Goal: Find specific page/section: Find specific page/section

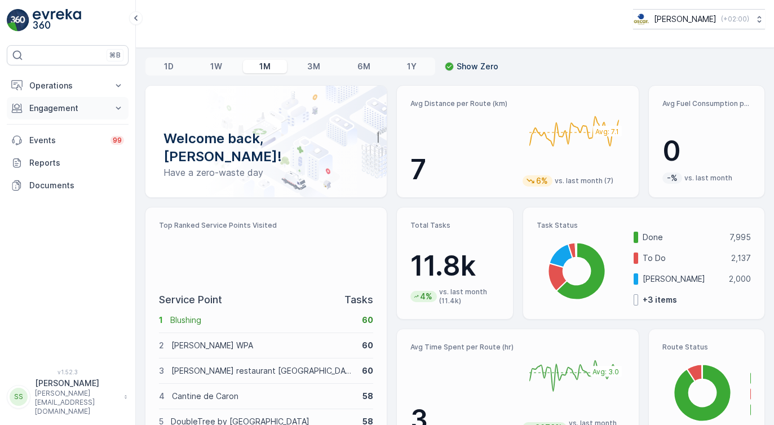
click at [49, 111] on p "Engagement" at bounding box center [67, 108] width 77 height 11
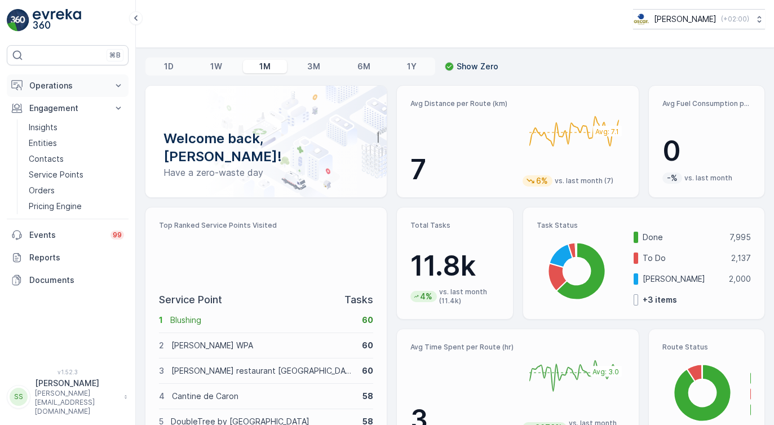
click at [52, 83] on p "Operations" at bounding box center [67, 85] width 77 height 11
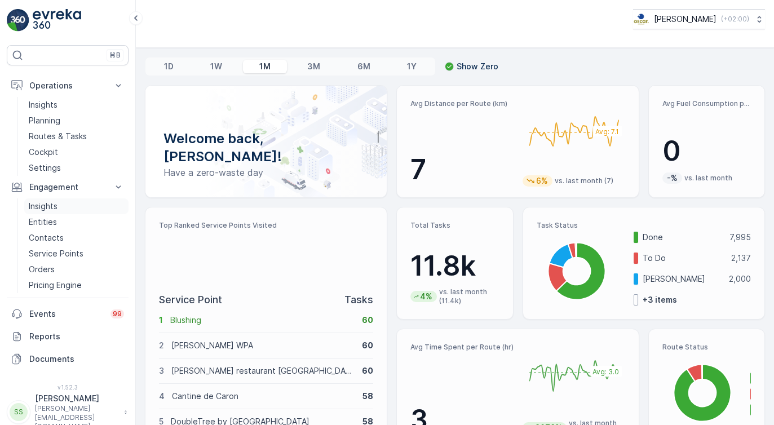
click at [58, 207] on link "Insights" at bounding box center [76, 207] width 104 height 16
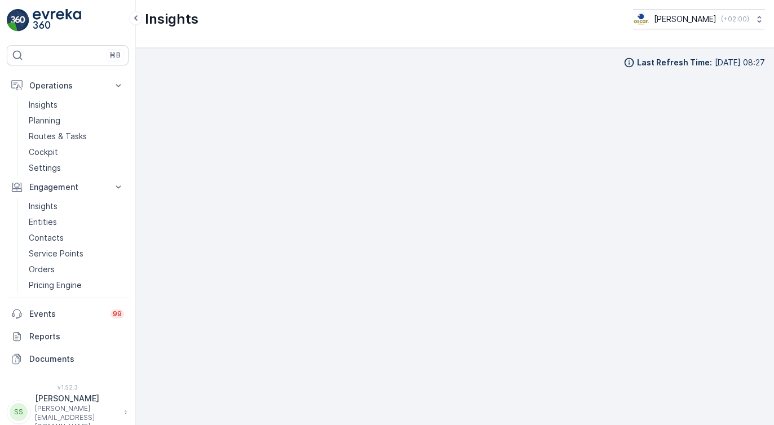
scroll to position [2, 0]
click at [50, 105] on p "Insights" at bounding box center [43, 104] width 29 height 11
